Goal: Task Accomplishment & Management: Use online tool/utility

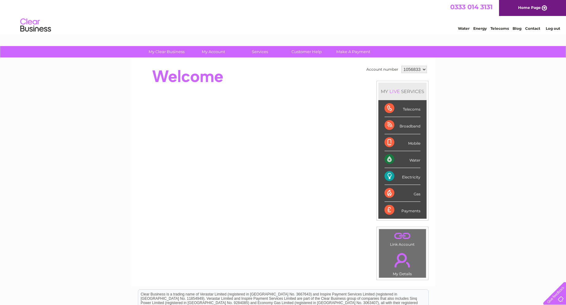
click at [389, 173] on div "Electricity" at bounding box center [402, 176] width 36 height 17
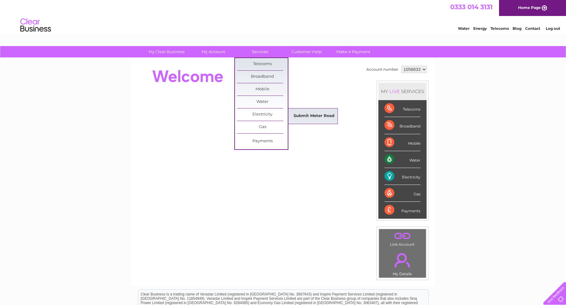
click at [309, 111] on link "Submit Meter Read" at bounding box center [313, 116] width 51 height 12
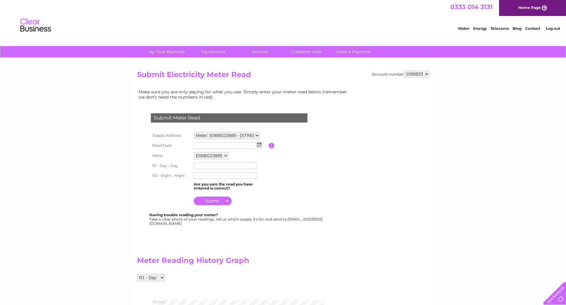
click at [260, 146] on img at bounding box center [259, 144] width 5 height 5
click at [231, 171] on link "3" at bounding box center [229, 171] width 10 height 6
type input "2025/09/03"
click at [220, 165] on input "text" at bounding box center [226, 165] width 64 height 7
type input "248049"
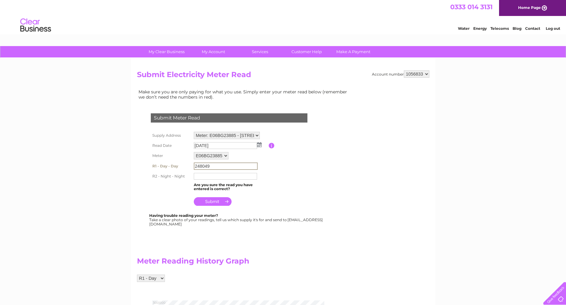
click at [222, 177] on input "text" at bounding box center [225, 176] width 63 height 7
type input "9981"
click at [214, 202] on input "submit" at bounding box center [213, 201] width 38 height 9
